Goal: Browse casually

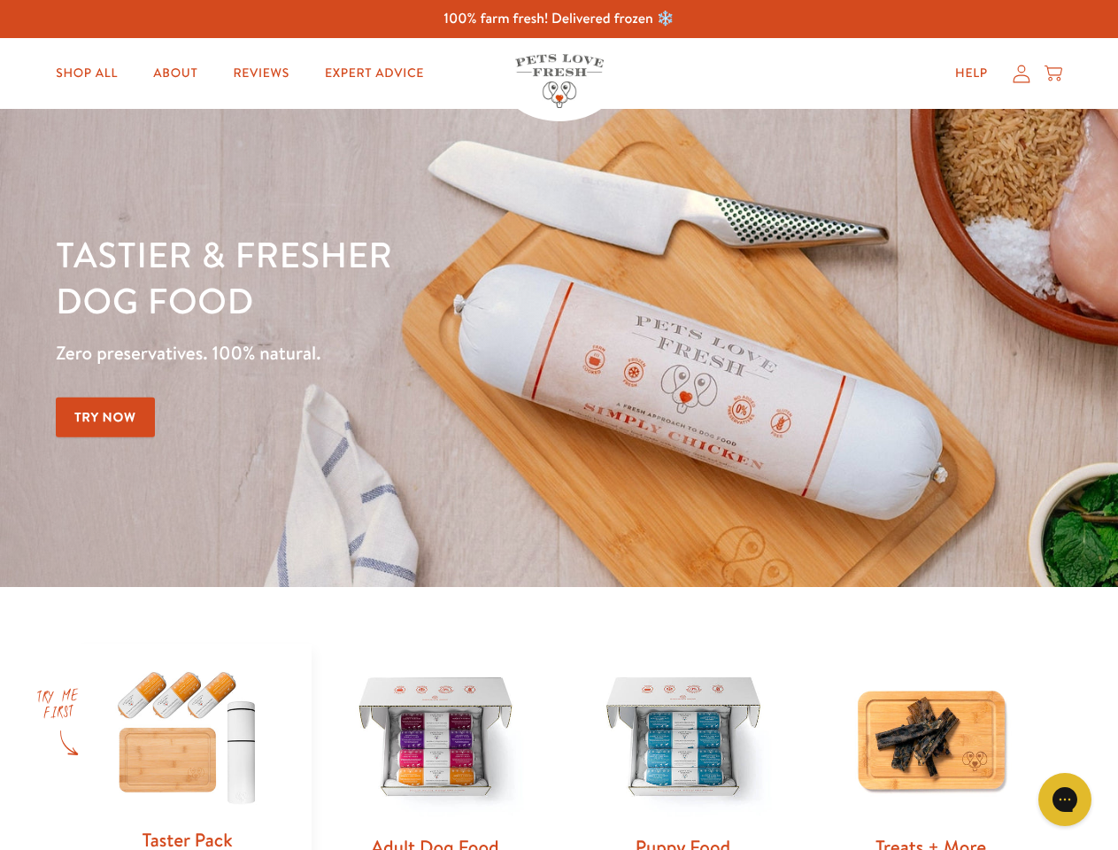
click at [558, 425] on div "Tastier & fresher dog food Zero preservatives. 100% natural. Try Now" at bounding box center [391, 348] width 671 height 234
click at [1065, 799] on icon "Gorgias live chat" at bounding box center [1064, 798] width 17 height 17
